Goal: Information Seeking & Learning: Learn about a topic

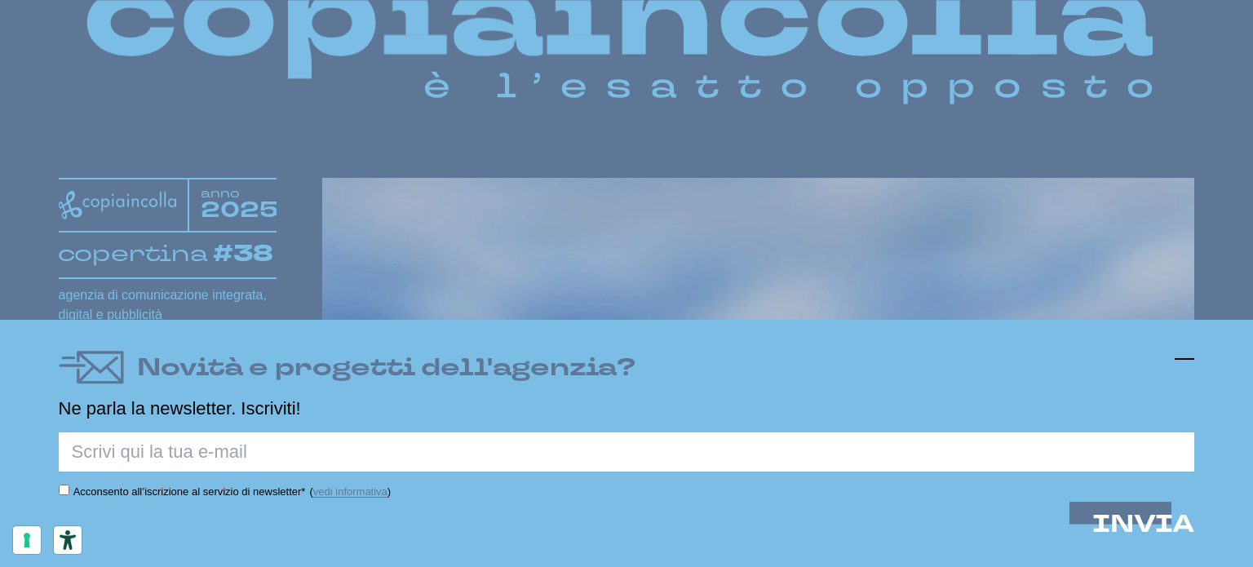
scroll to position [163, 0]
click at [1184, 363] on icon at bounding box center [1184, 359] width 20 height 20
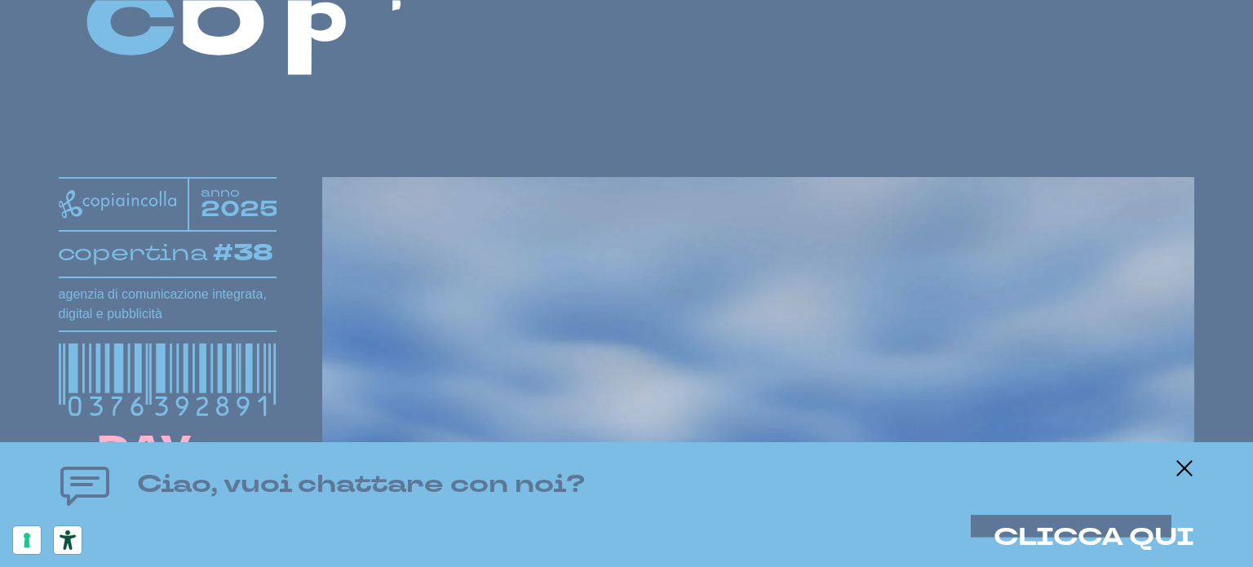
click at [1167, 464] on div "Ciao, vuoi chattare con noi? CLICCA QUI" at bounding box center [627, 504] width 1136 height 92
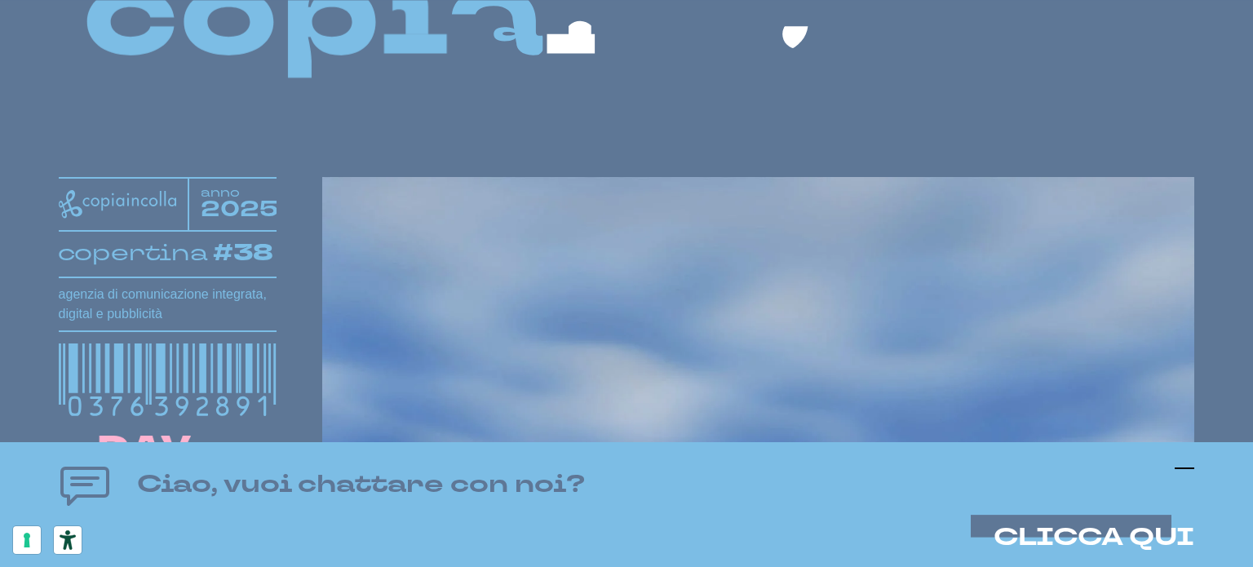
click at [1191, 464] on icon at bounding box center [1184, 468] width 20 height 20
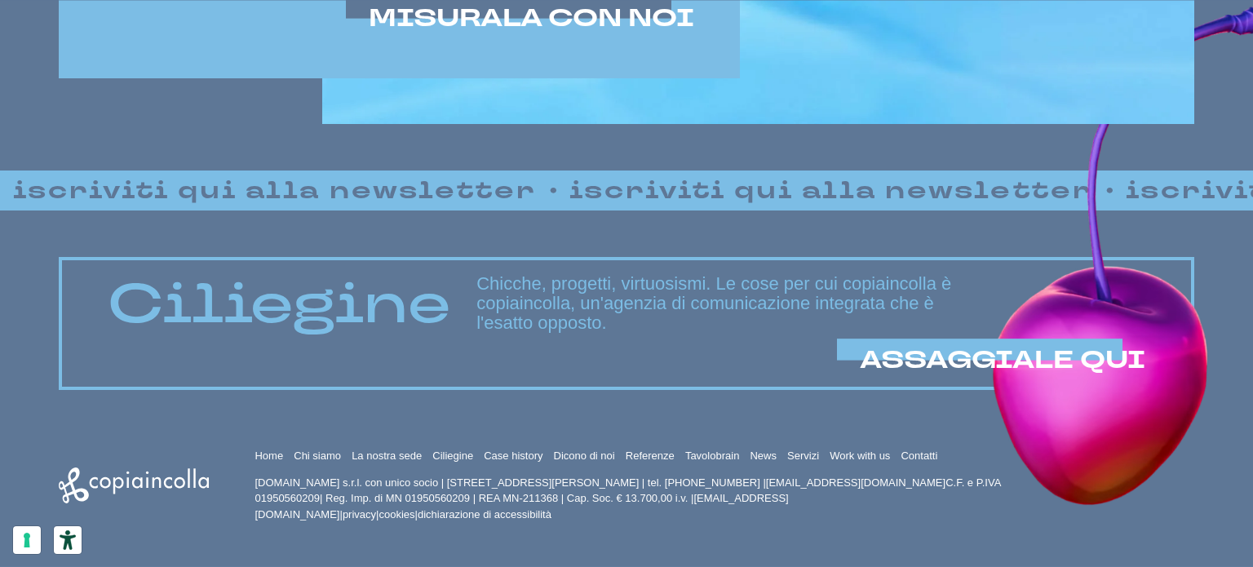
scroll to position [1194, 0]
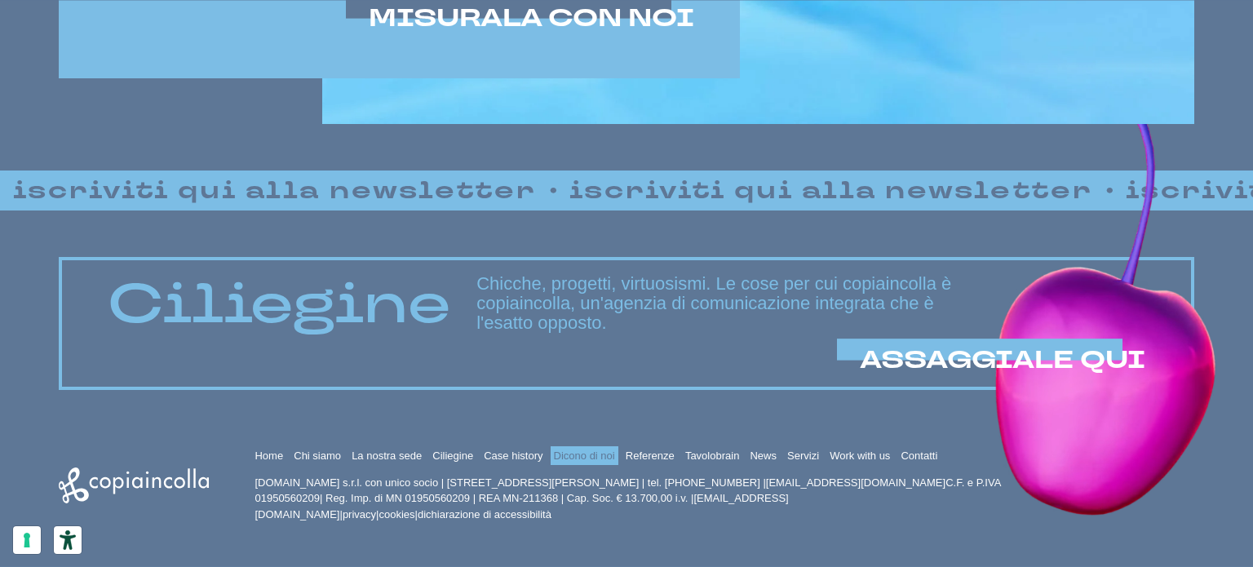
click at [576, 454] on link "Dicono di noi" at bounding box center [584, 455] width 61 height 12
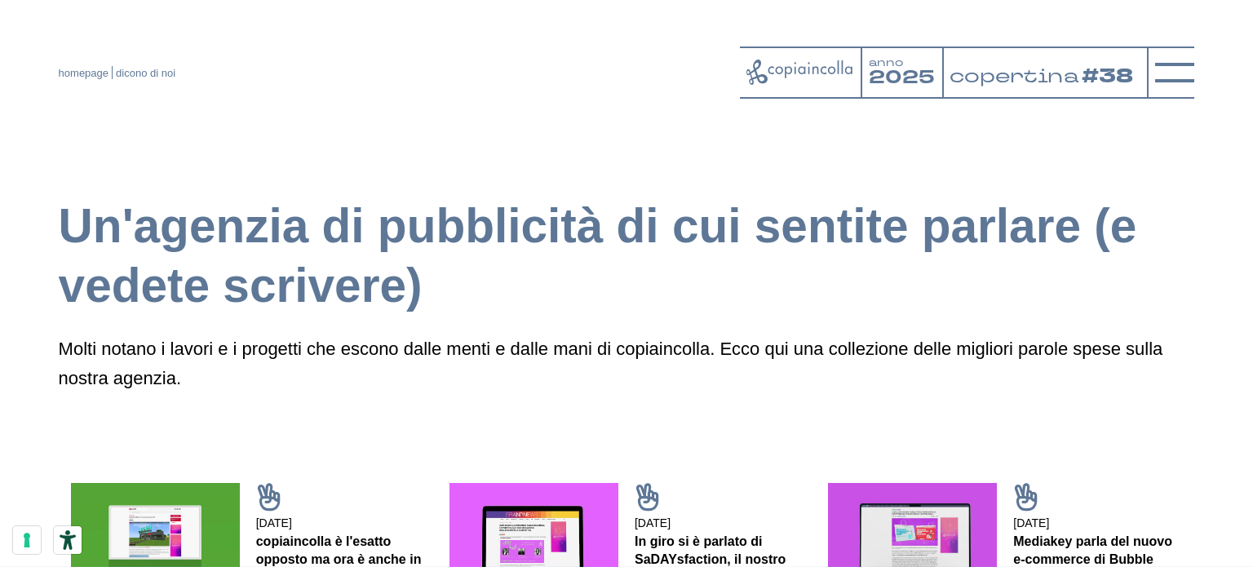
click at [790, 91] on div at bounding box center [801, 72] width 122 height 52
click at [1161, 80] on icon at bounding box center [1174, 72] width 39 height 39
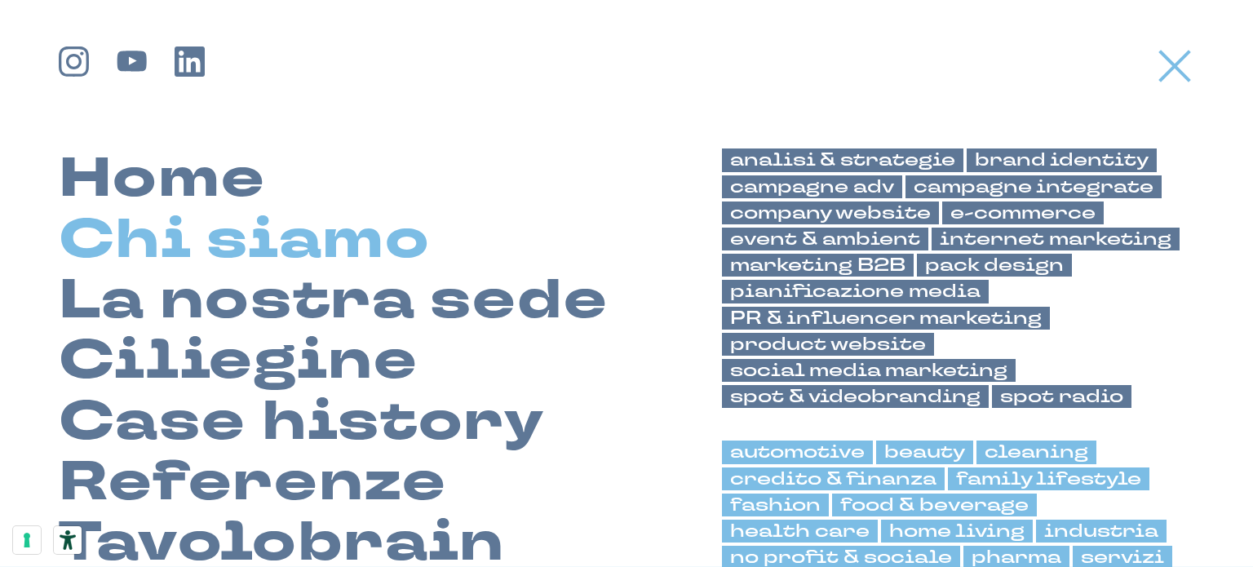
click at [180, 250] on link "Chi siamo" at bounding box center [245, 240] width 372 height 60
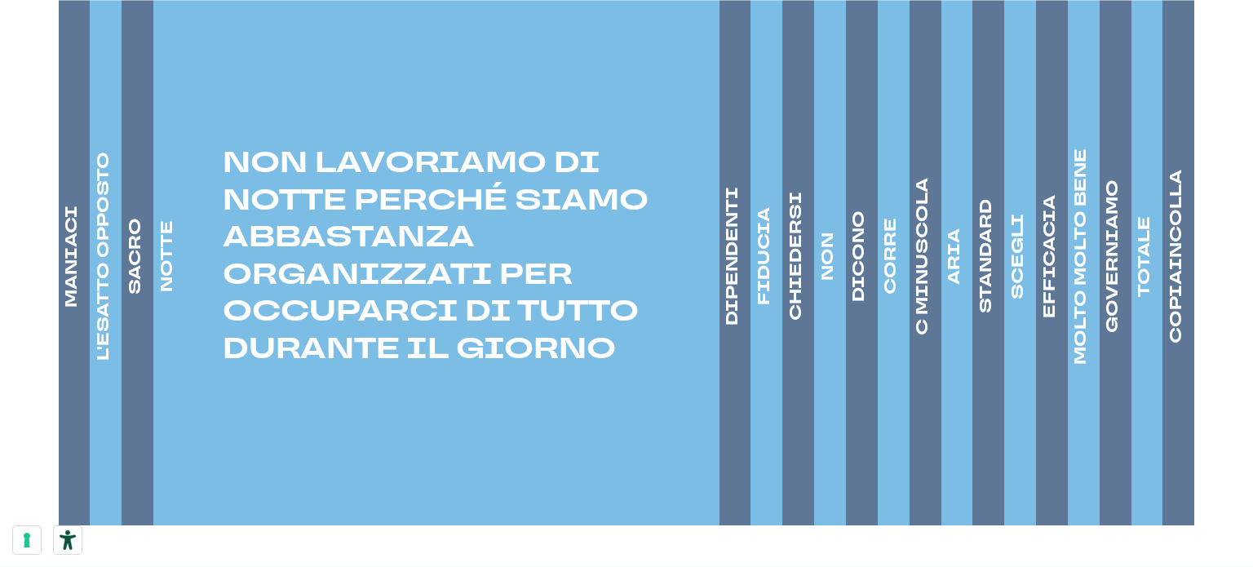
scroll to position [2528, 0]
click at [723, 254] on h4 "DIPENDENTI" at bounding box center [732, 255] width 23 height 139
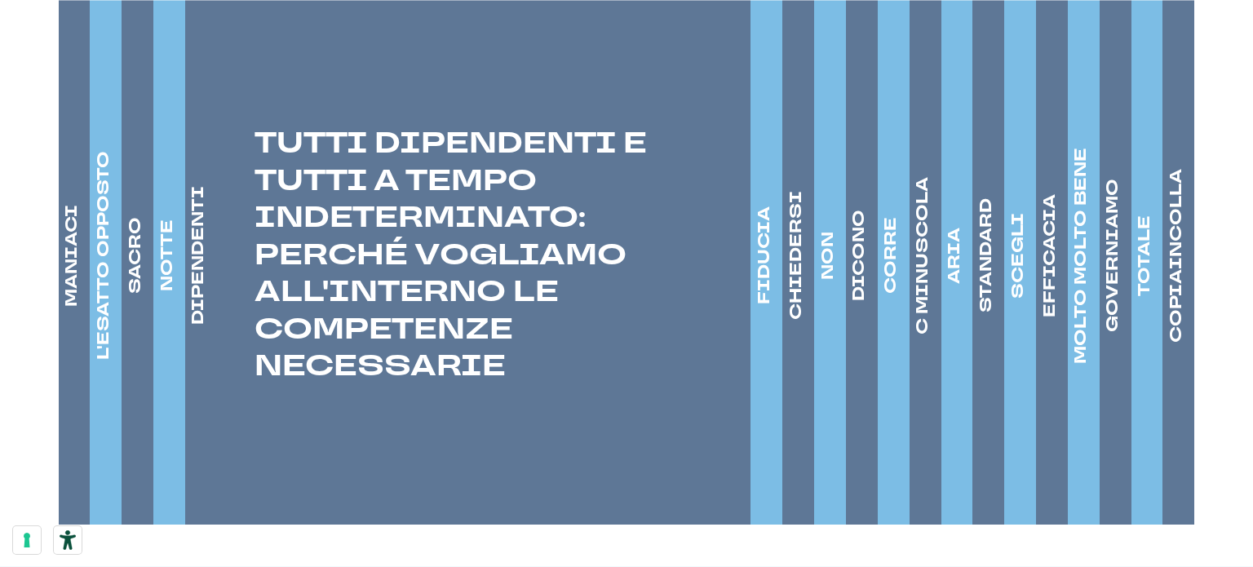
click at [775, 237] on h4 "FIDUCIA" at bounding box center [764, 255] width 23 height 98
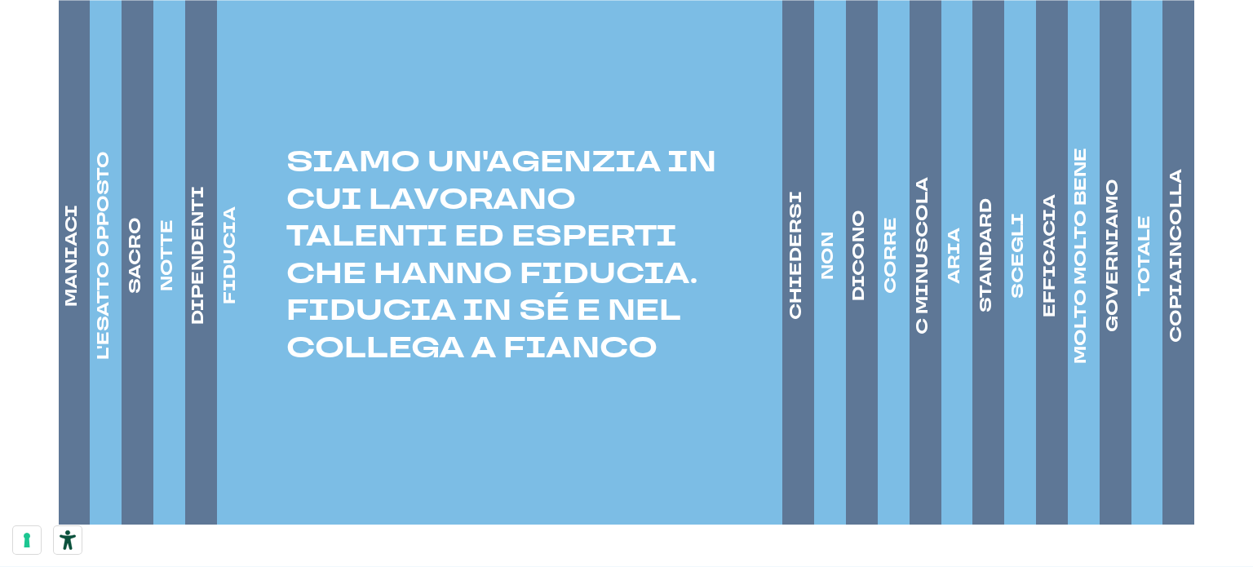
click at [770, 239] on p "SIAMO UN'AGENZIA IN CUI LAVORANO TALENTI ED ESPERTI CHE HANNO FIDUCIA. FIDUCIA …" at bounding box center [499, 255] width 565 height 223
click at [798, 237] on h4 "CHIEDERSI" at bounding box center [796, 255] width 23 height 129
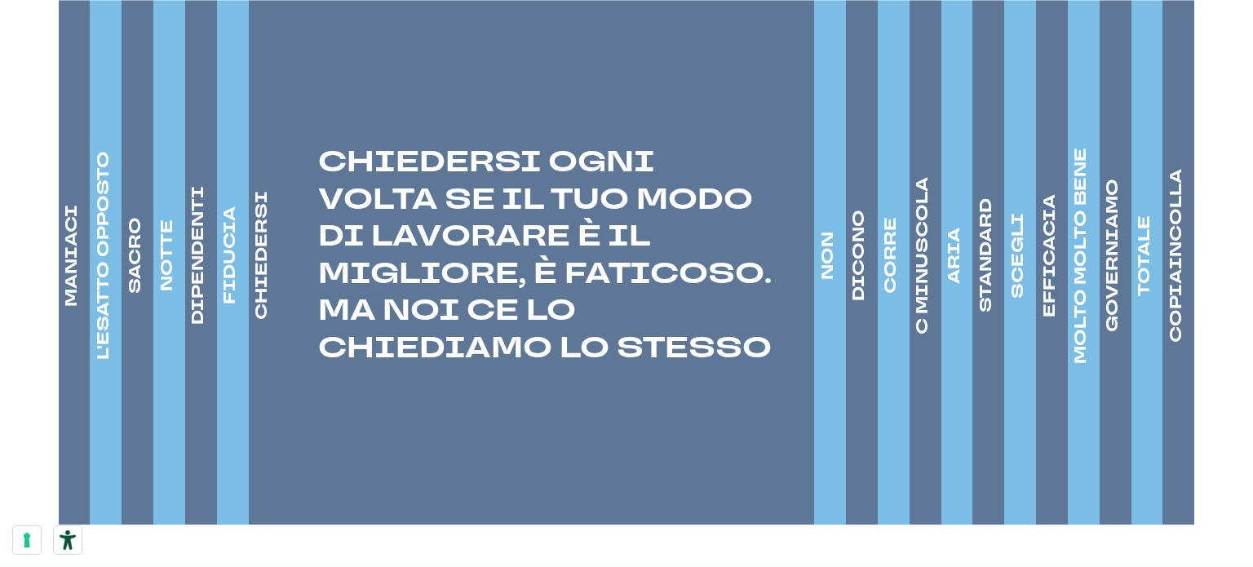
click at [808, 237] on p "CHIEDERSI OGNI VOLTA SE IL TUO MODO DI LAVORARE È IL MIGLIORE, È FATICOSO. MA N…" at bounding box center [531, 255] width 565 height 223
click at [827, 241] on h4 "NON" at bounding box center [827, 256] width 23 height 48
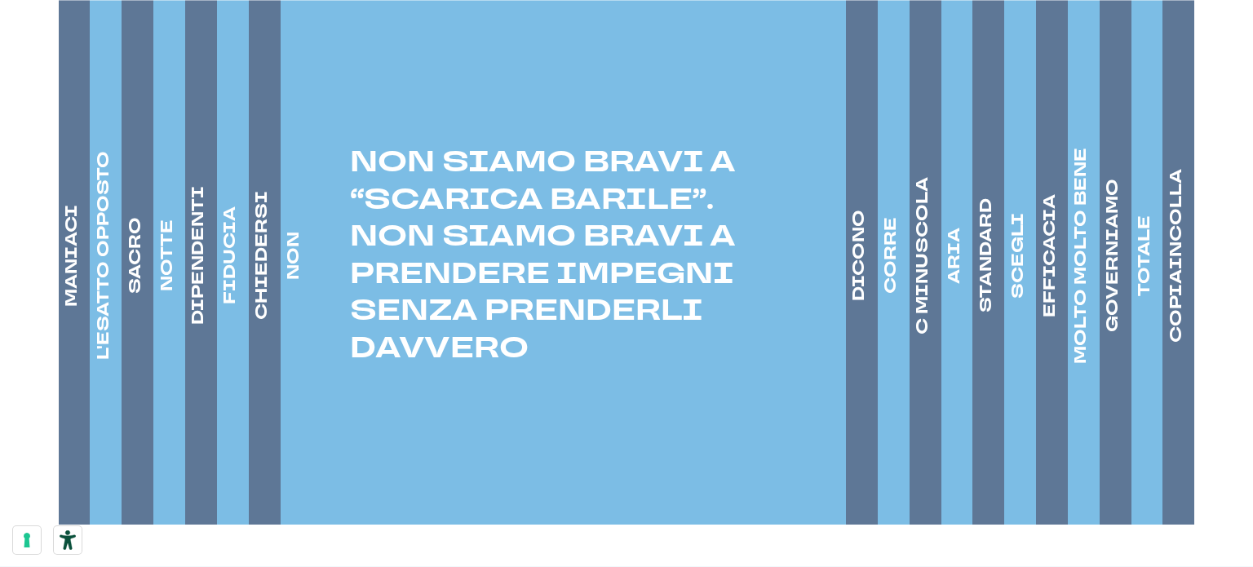
click at [865, 243] on h4 "DICONO" at bounding box center [858, 255] width 23 height 91
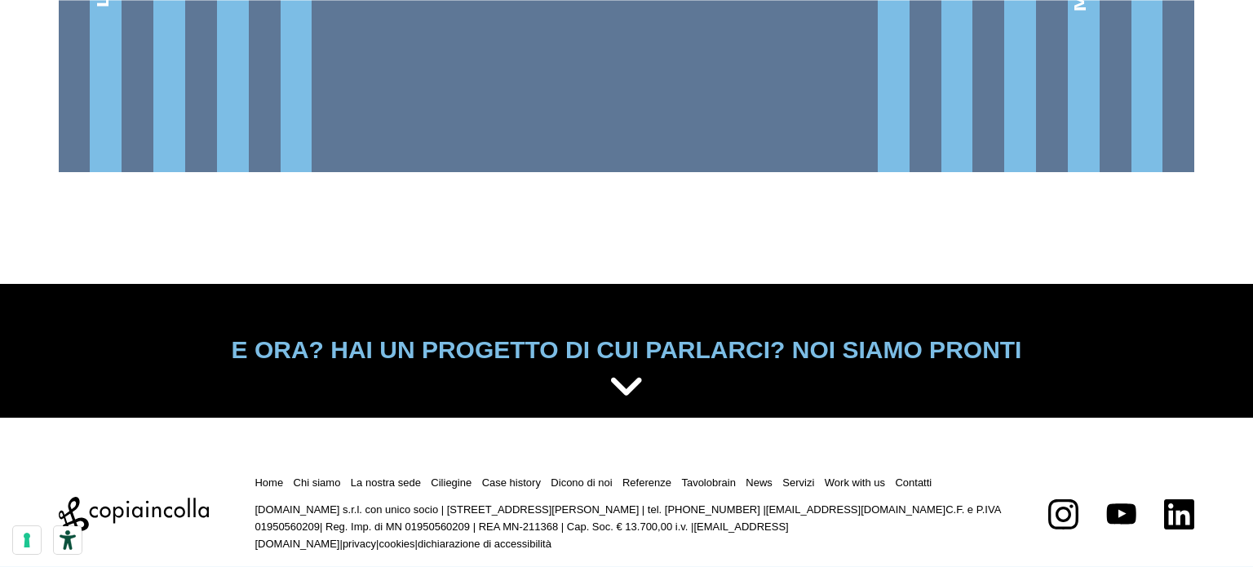
scroll to position [2882, 0]
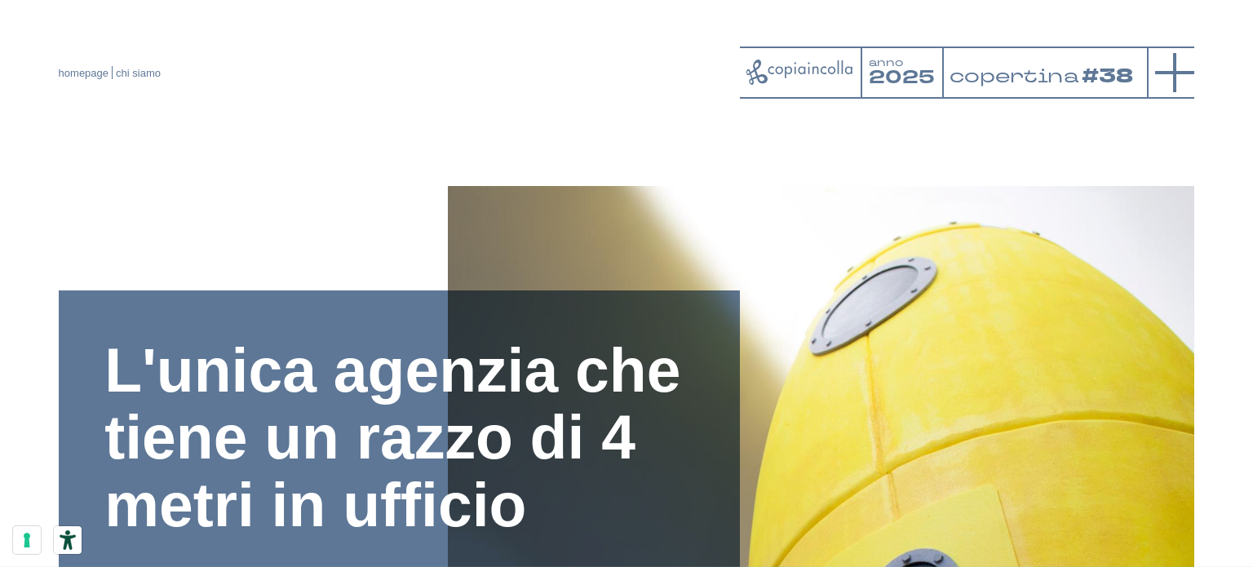
click at [1177, 83] on icon at bounding box center [1174, 72] width 39 height 39
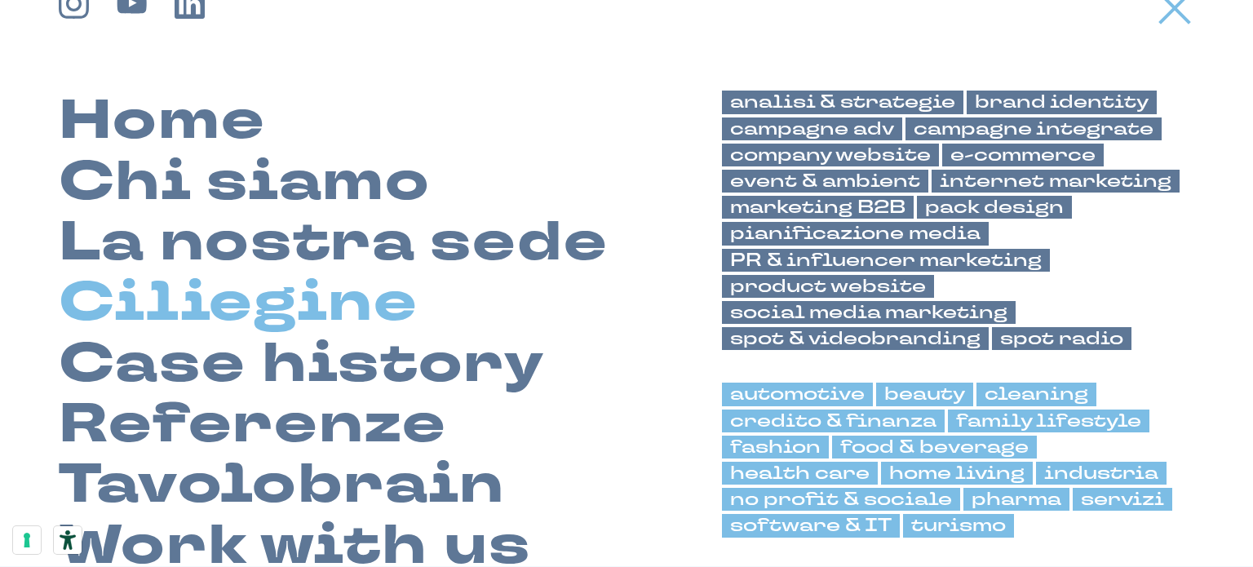
scroll to position [82, 0]
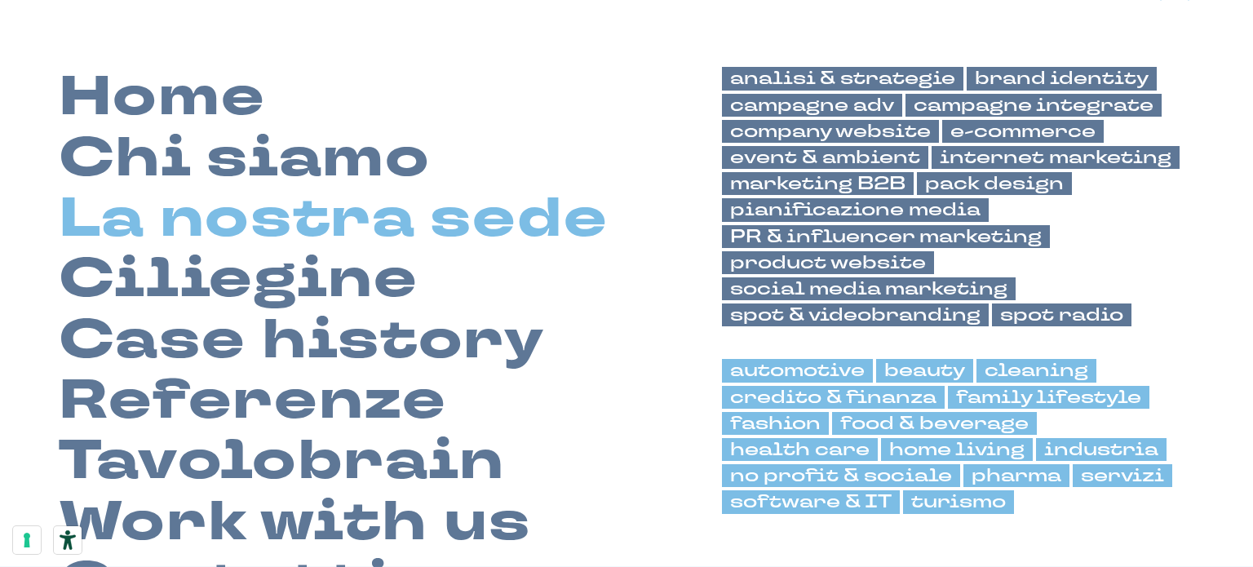
click at [337, 221] on link "La nostra sede" at bounding box center [334, 218] width 550 height 60
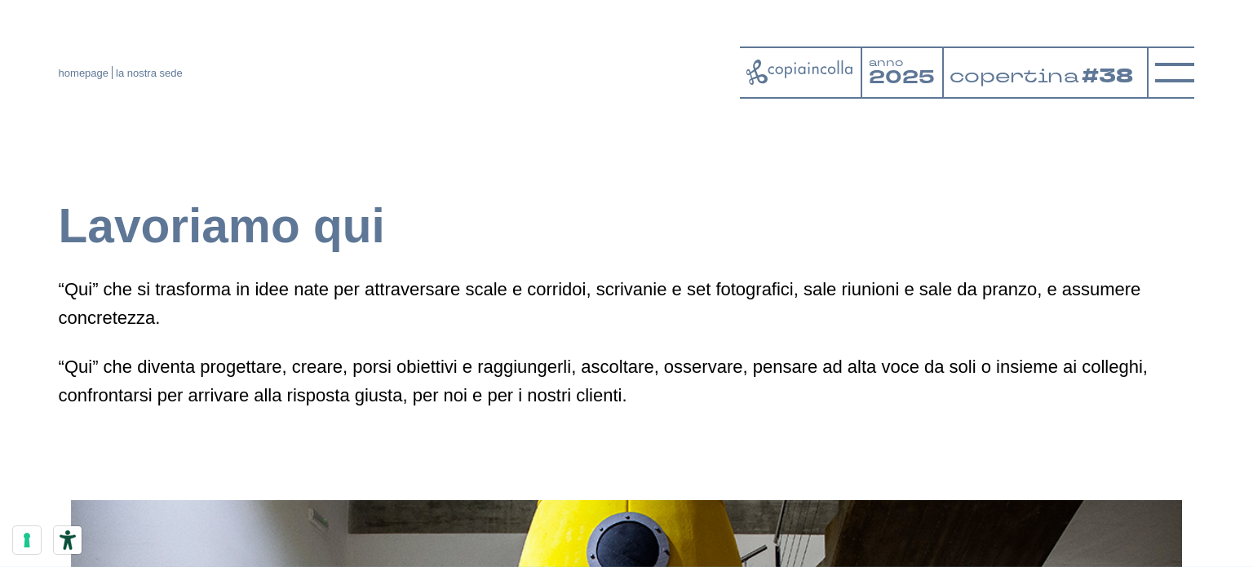
click at [1154, 77] on div at bounding box center [1170, 72] width 47 height 52
click at [1171, 78] on icon at bounding box center [1174, 72] width 39 height 39
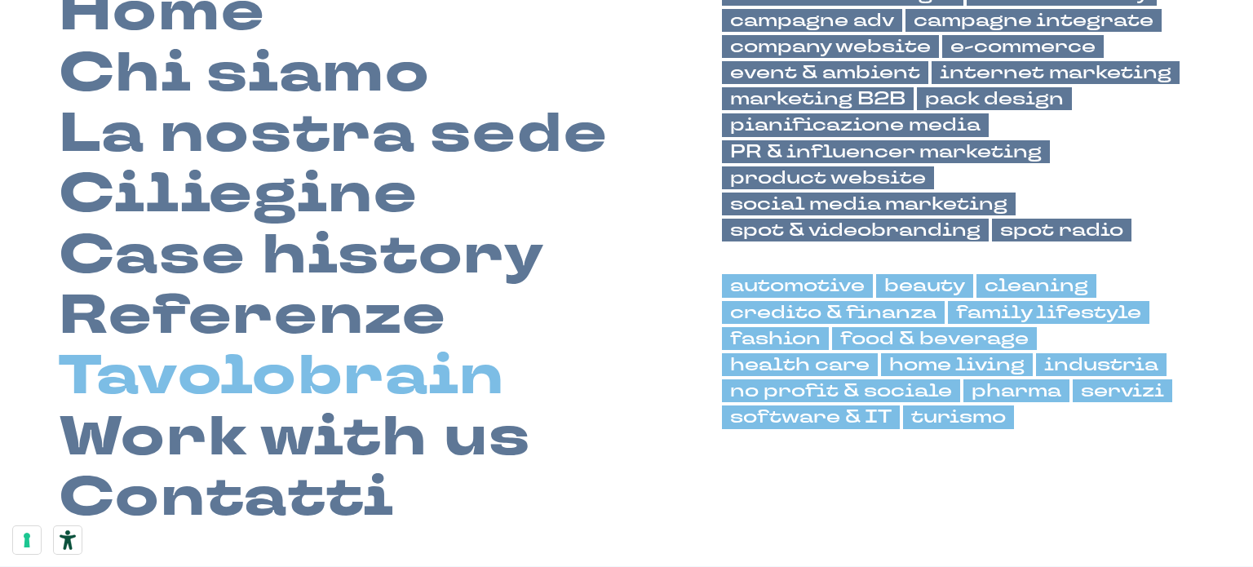
scroll to position [245, 0]
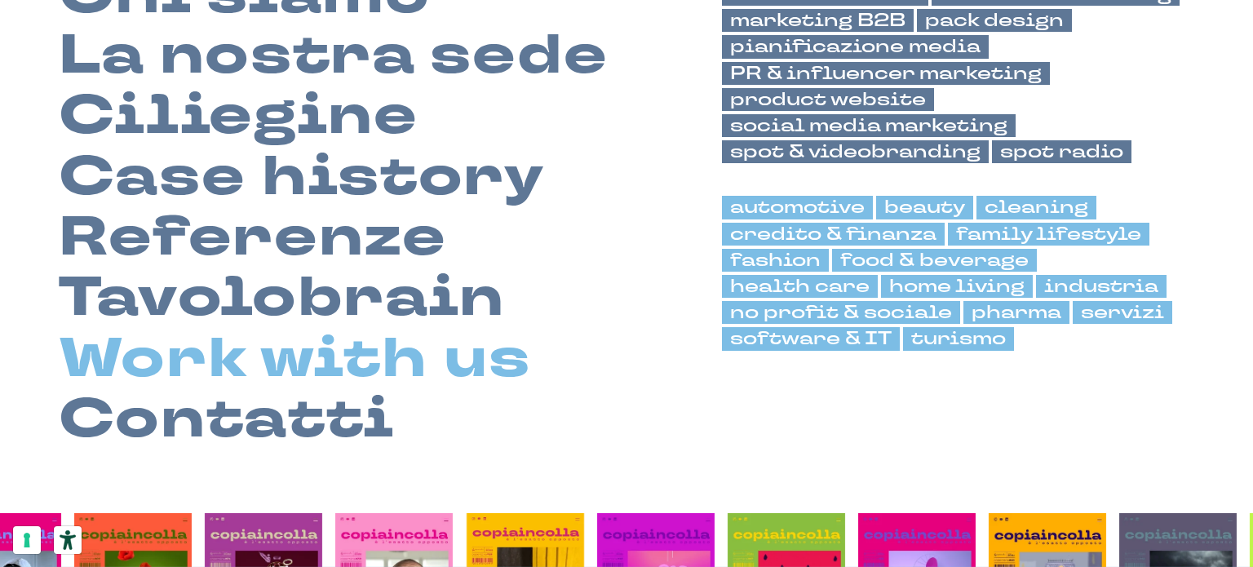
click at [343, 358] on link "Work with us" at bounding box center [295, 359] width 472 height 60
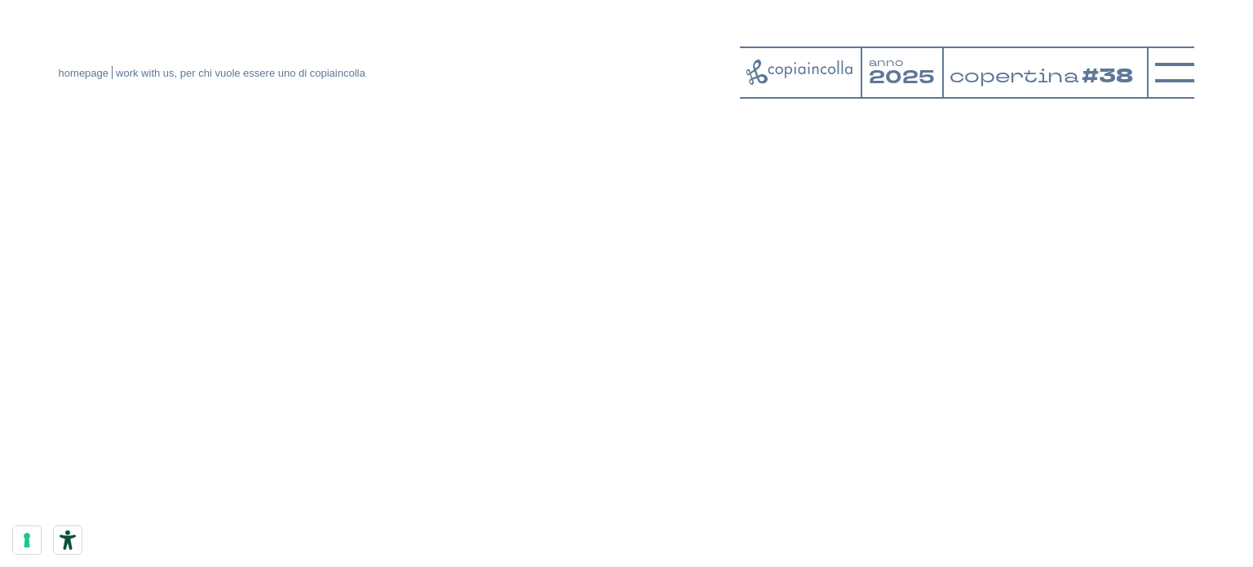
scroll to position [458, 0]
click at [1188, 77] on icon at bounding box center [1174, 72] width 39 height 39
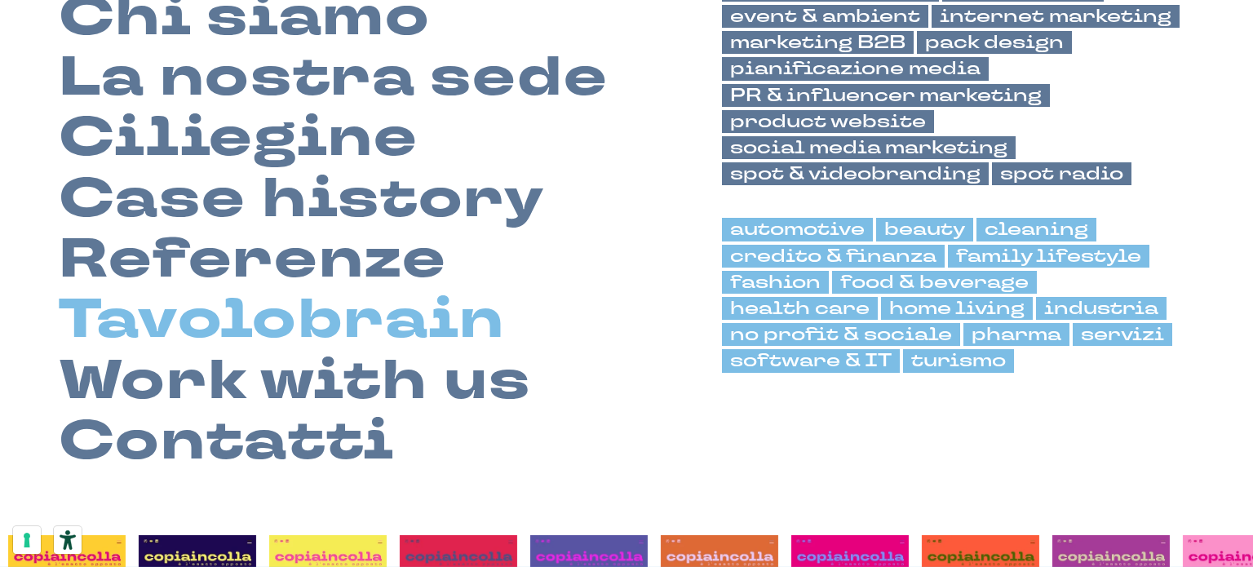
scroll to position [245, 0]
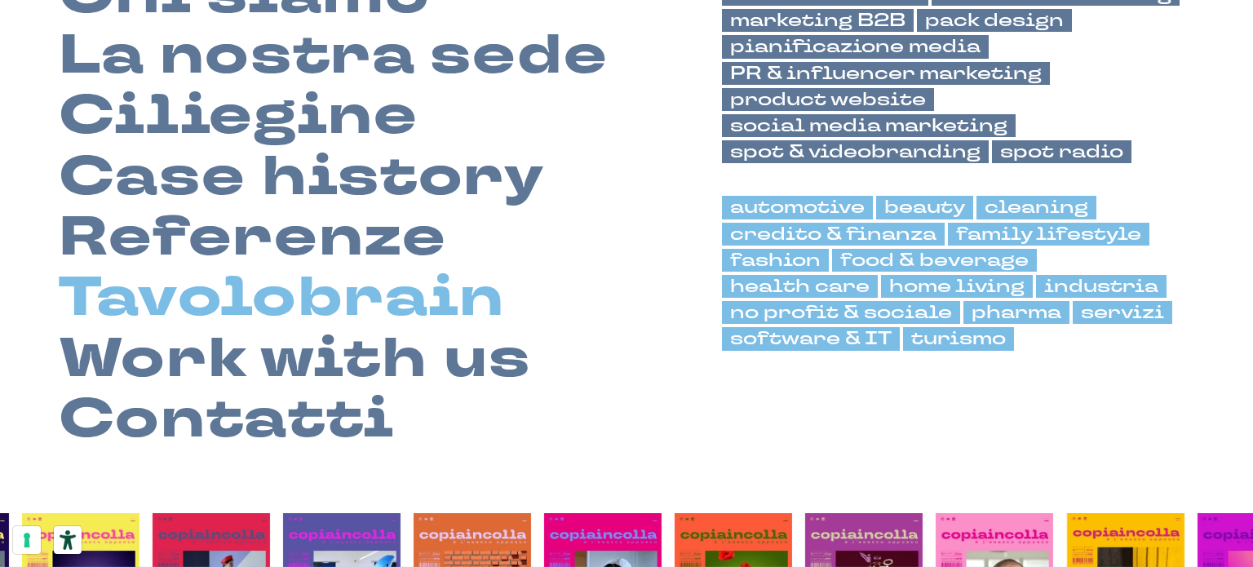
click at [336, 298] on link "Tavolobrain" at bounding box center [282, 298] width 447 height 60
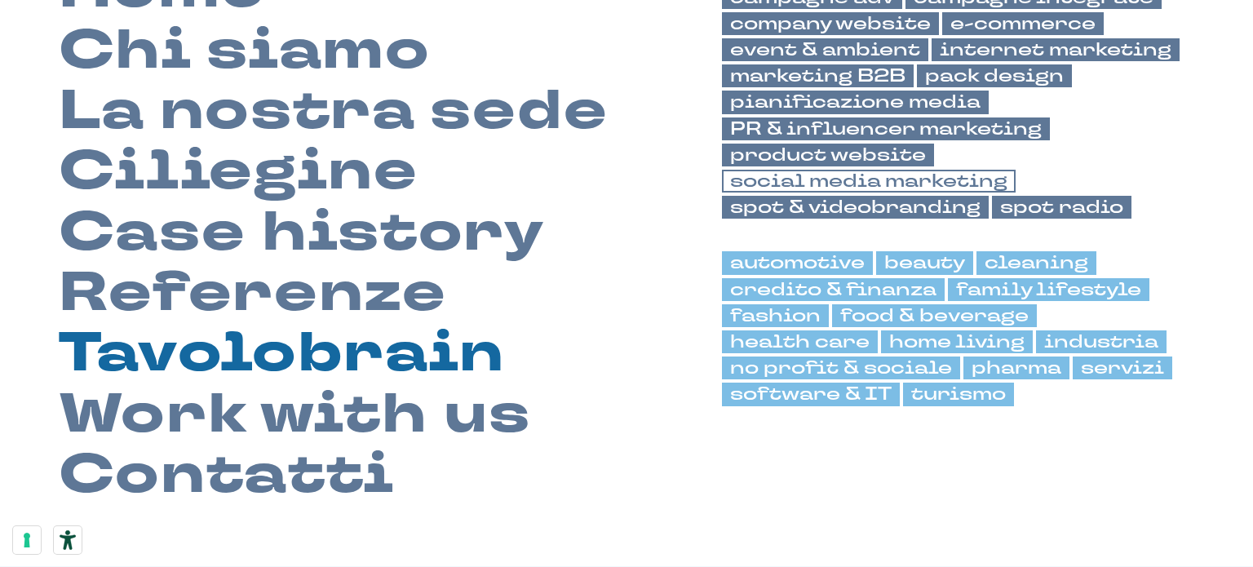
scroll to position [163, 0]
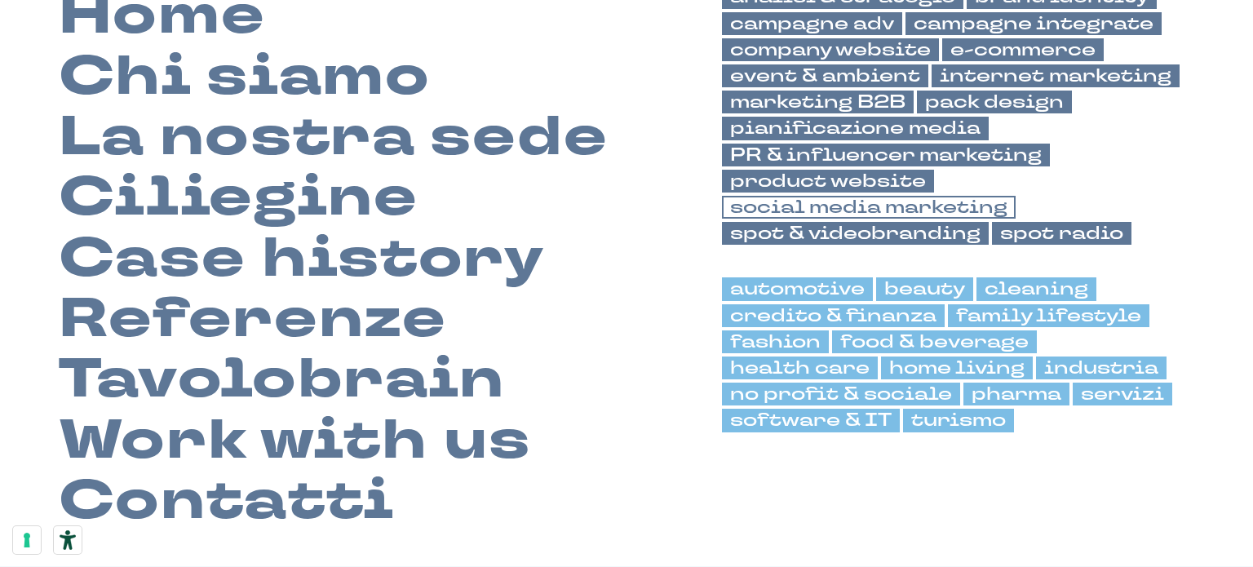
click at [865, 196] on link "social media marketing" at bounding box center [869, 207] width 294 height 23
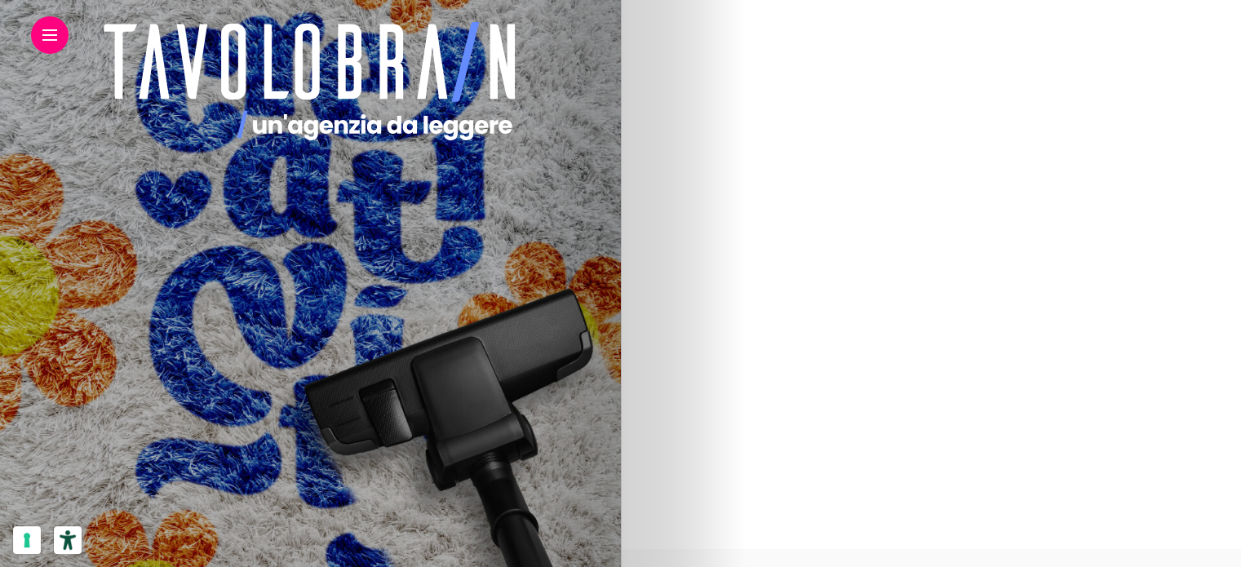
scroll to position [3507, 0]
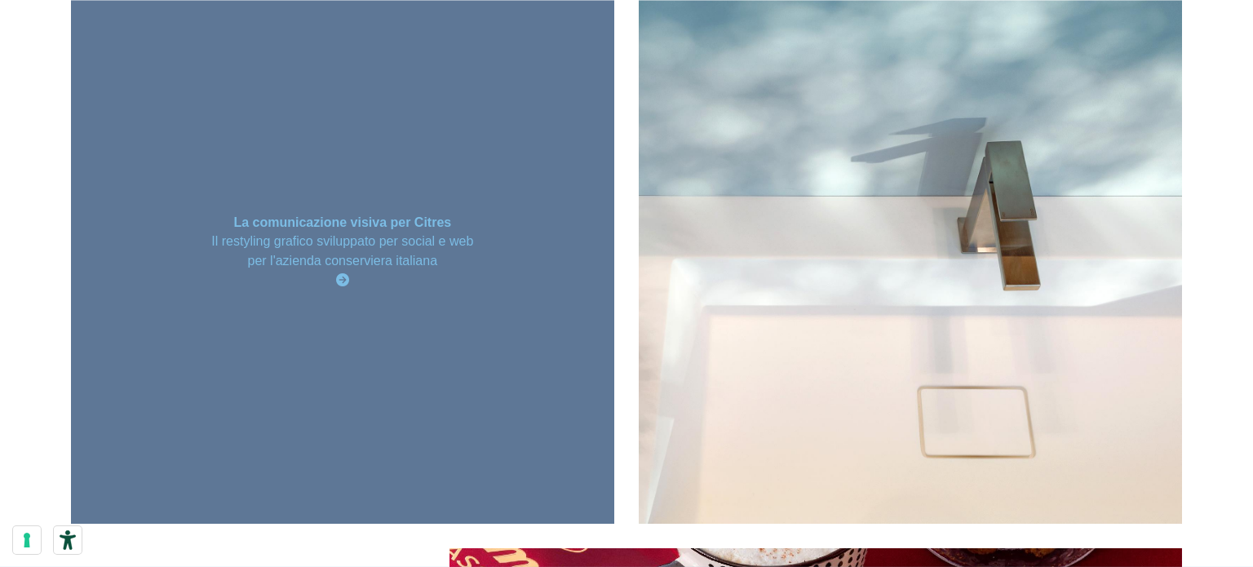
scroll to position [2692, 0]
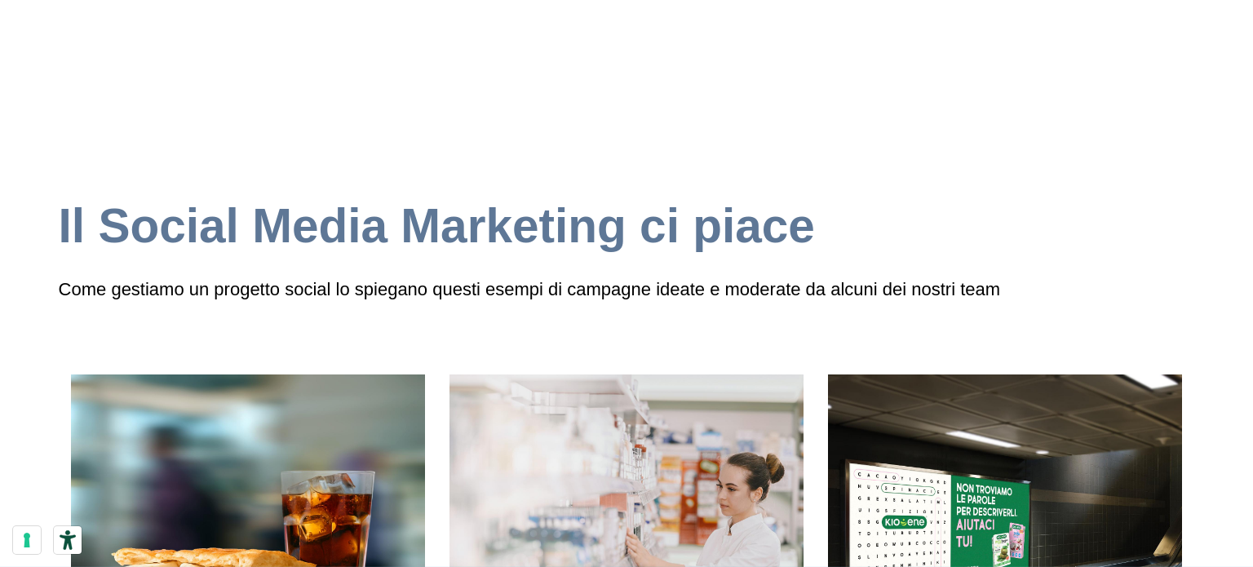
scroll to position [2692, 0]
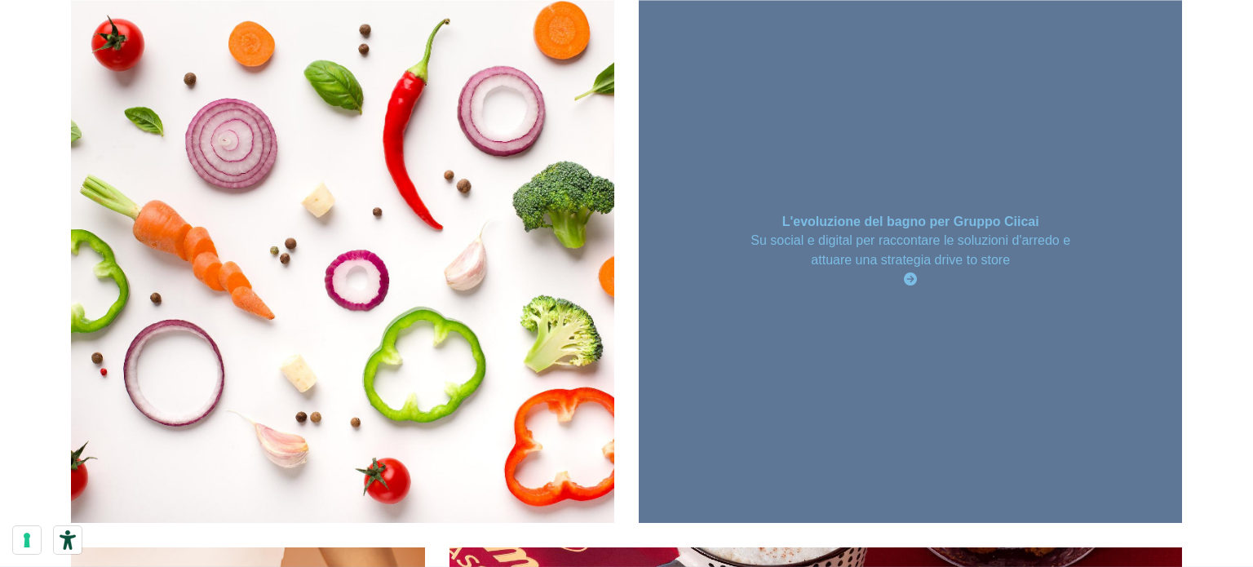
drag, startPoint x: 0, startPoint y: 0, endPoint x: 1103, endPoint y: 397, distance: 1172.1
click at [1103, 397] on div "L'evoluzione del bagno per Gruppo Ciicai Su social e digital per raccontare le …" at bounding box center [910, 251] width 543 height 543
